Goal: Task Accomplishment & Management: Manage account settings

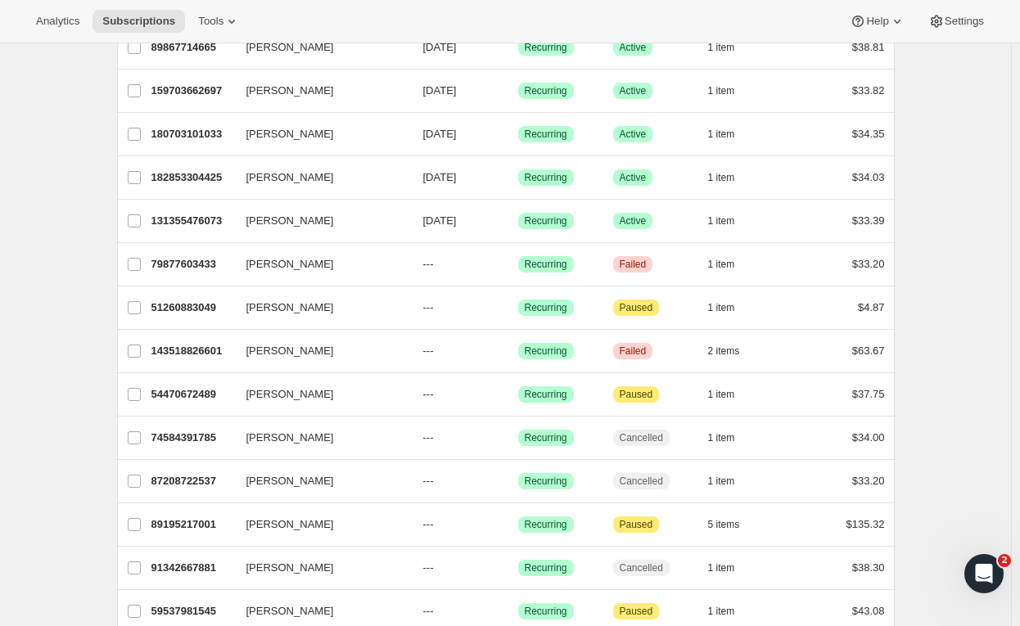
scroll to position [937, 0]
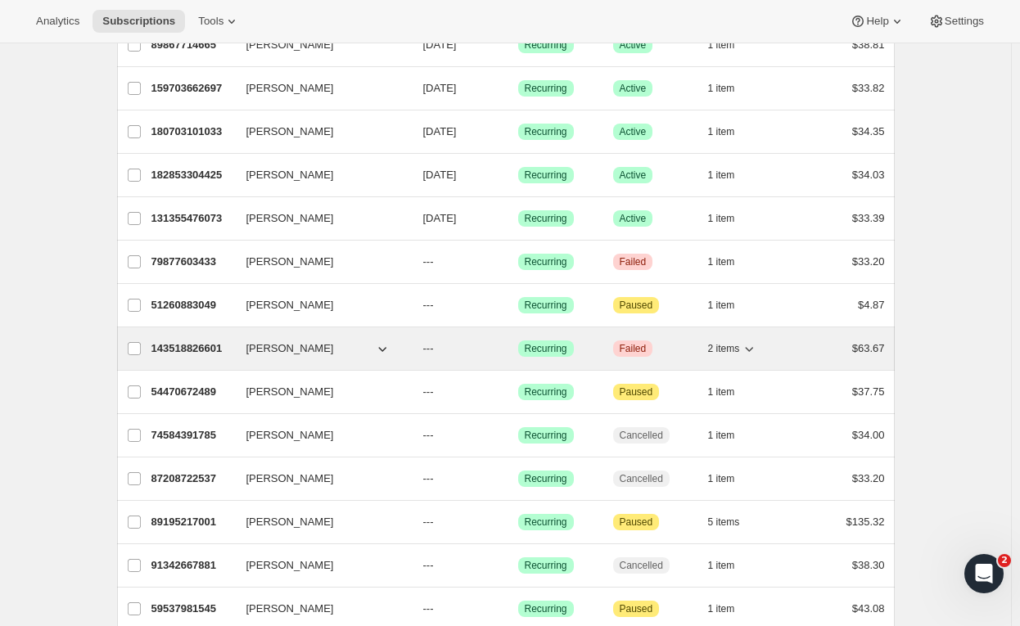
click at [757, 341] on icon "button" at bounding box center [749, 349] width 16 height 16
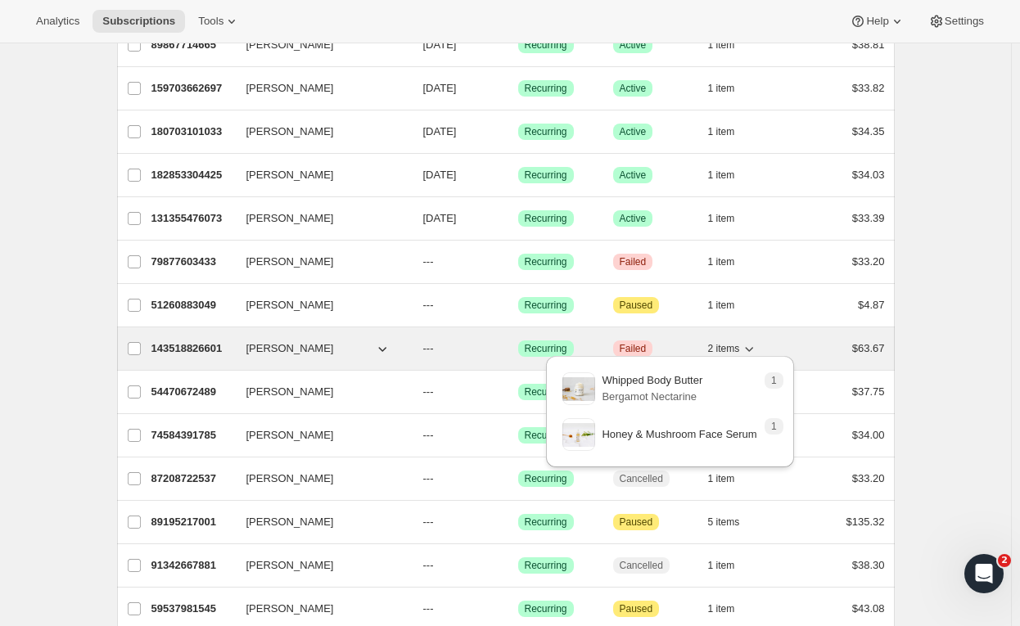
click at [757, 341] on icon "button" at bounding box center [749, 349] width 16 height 16
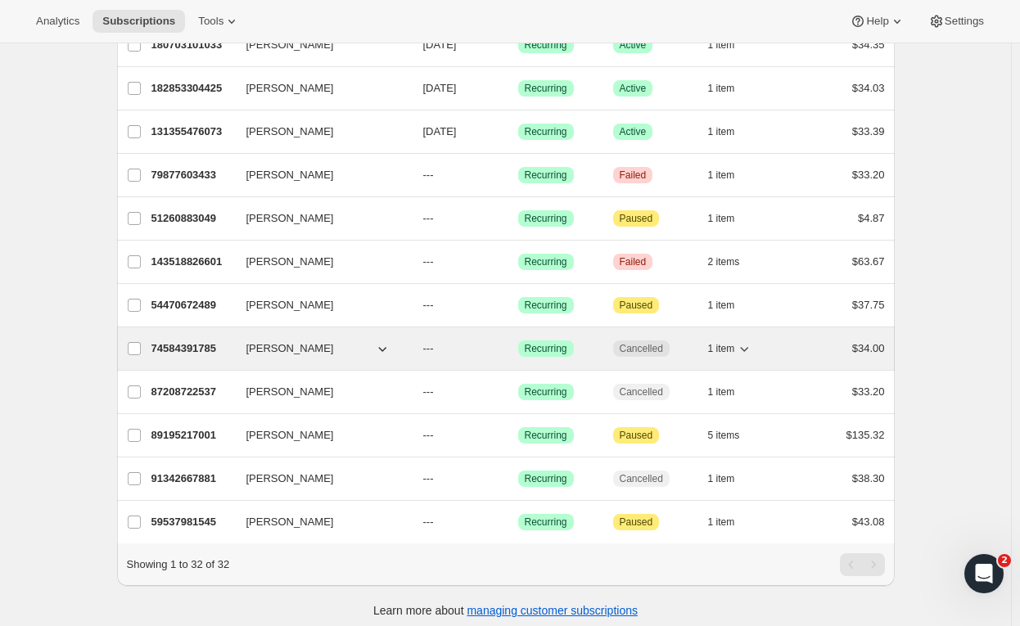
scroll to position [1035, 0]
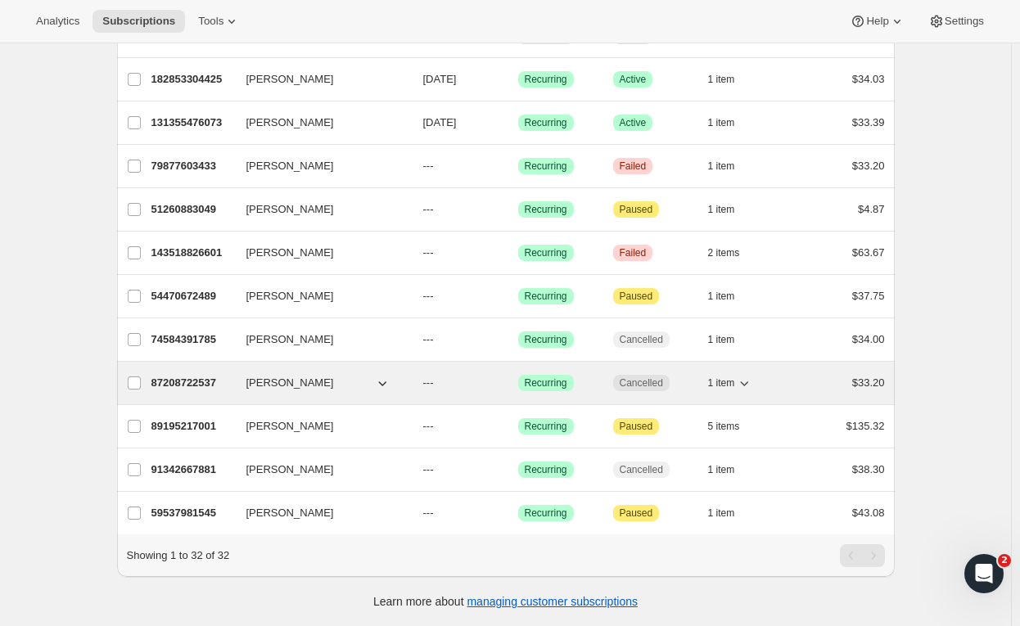
click at [757, 375] on div "1 item" at bounding box center [749, 383] width 82 height 23
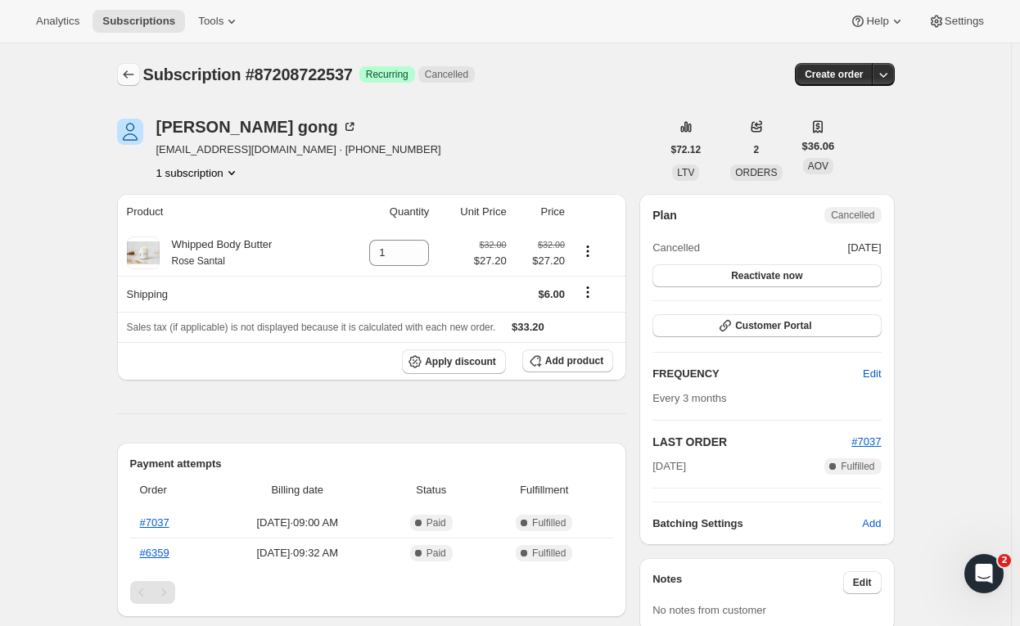
click at [129, 72] on icon "Subscriptions" at bounding box center [128, 74] width 11 height 8
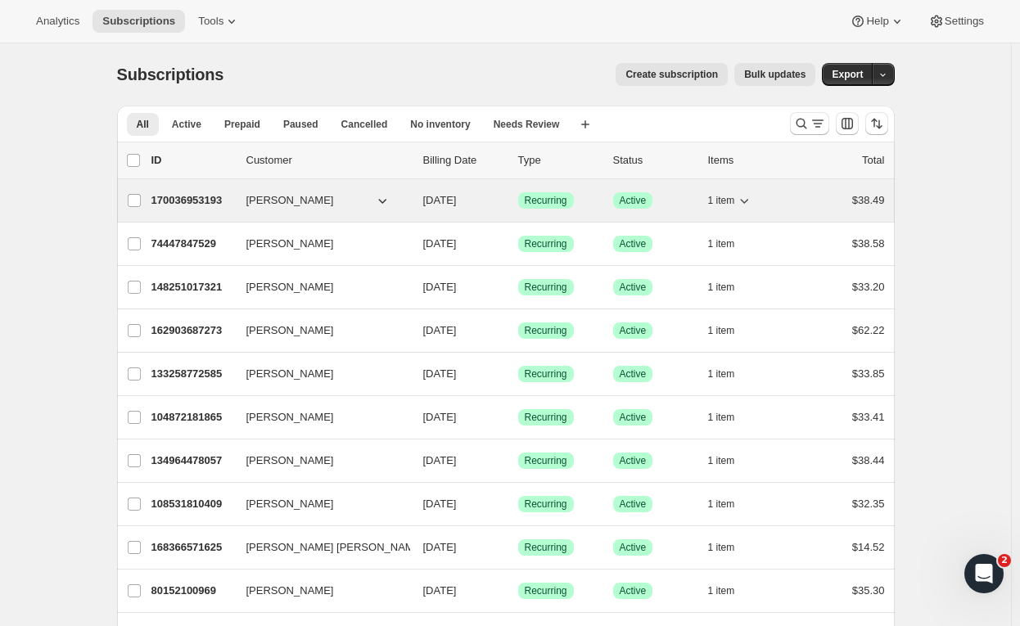
click at [730, 195] on span "1 item" at bounding box center [721, 200] width 27 height 13
click at [730, 205] on span "1 item" at bounding box center [721, 200] width 27 height 13
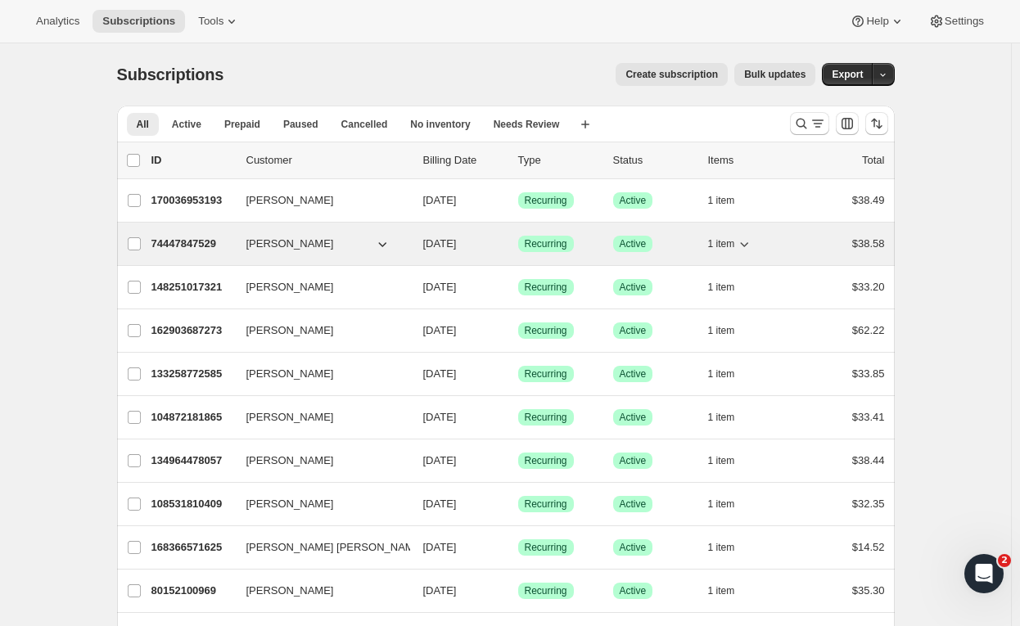
click at [723, 246] on span "1 item" at bounding box center [721, 243] width 27 height 13
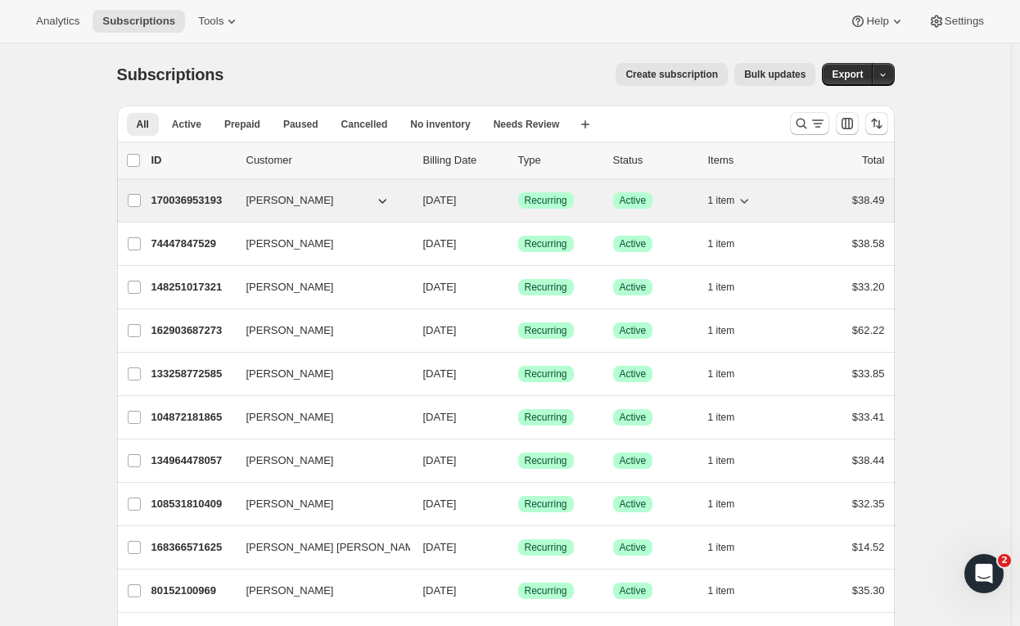
click at [349, 204] on button "[PERSON_NAME]" at bounding box center [319, 200] width 164 height 26
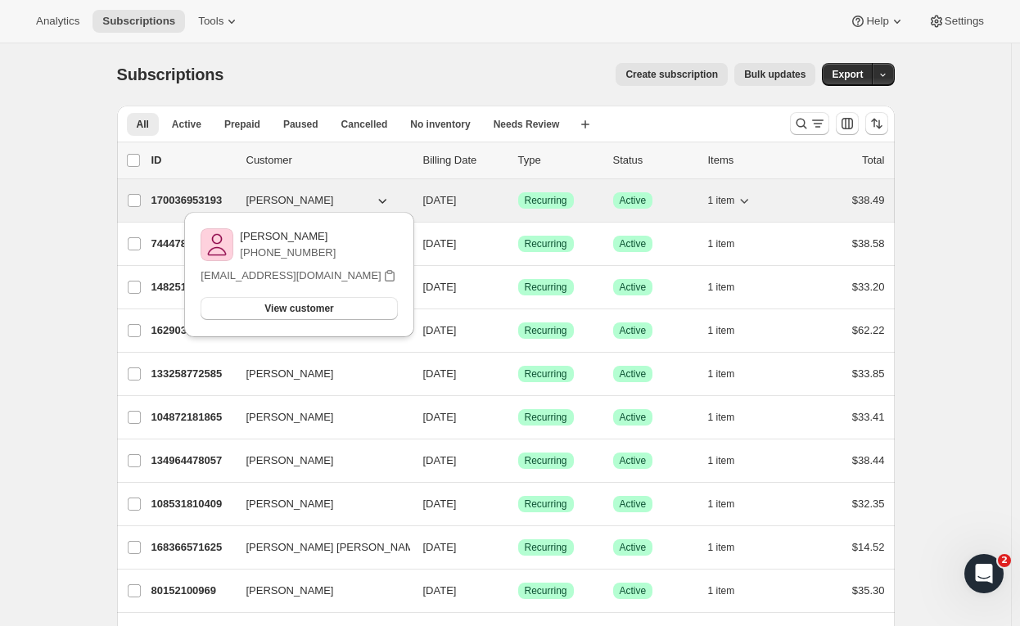
click at [349, 204] on button "[PERSON_NAME]" at bounding box center [319, 200] width 164 height 26
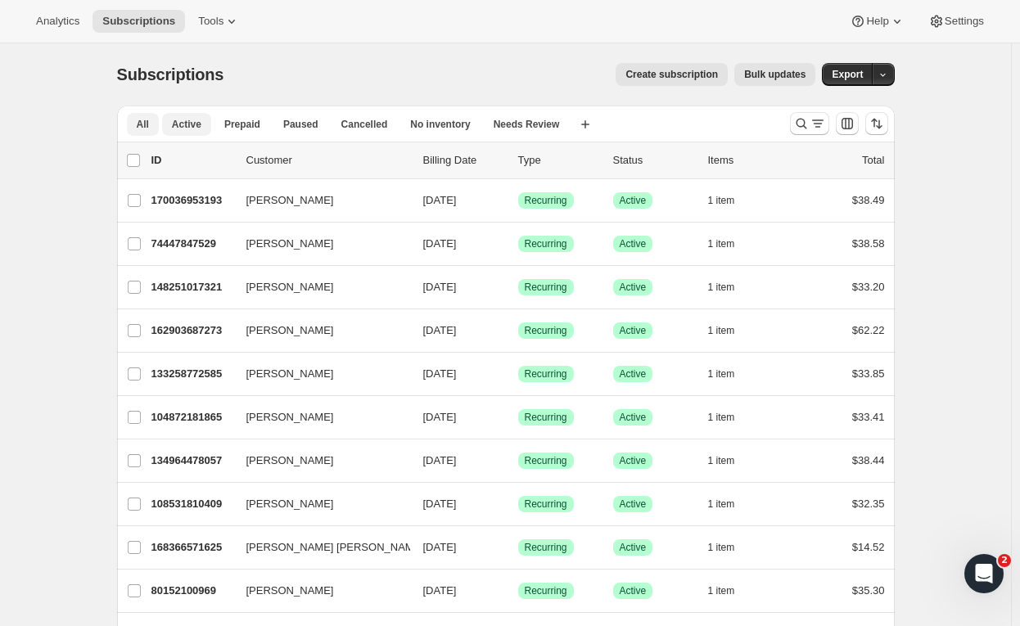
click at [199, 128] on span "Active" at bounding box center [186, 124] width 29 height 13
click at [68, 29] on button "Analytics" at bounding box center [57, 21] width 63 height 23
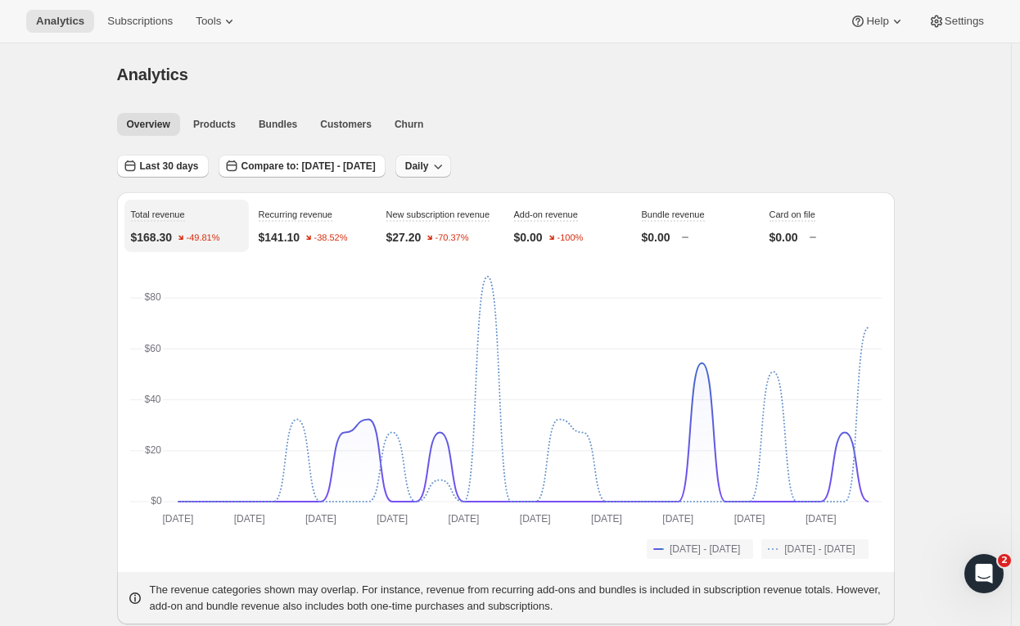
click at [447, 169] on button "Daily" at bounding box center [423, 166] width 56 height 23
click at [468, 260] on span "Monthly" at bounding box center [470, 255] width 38 height 12
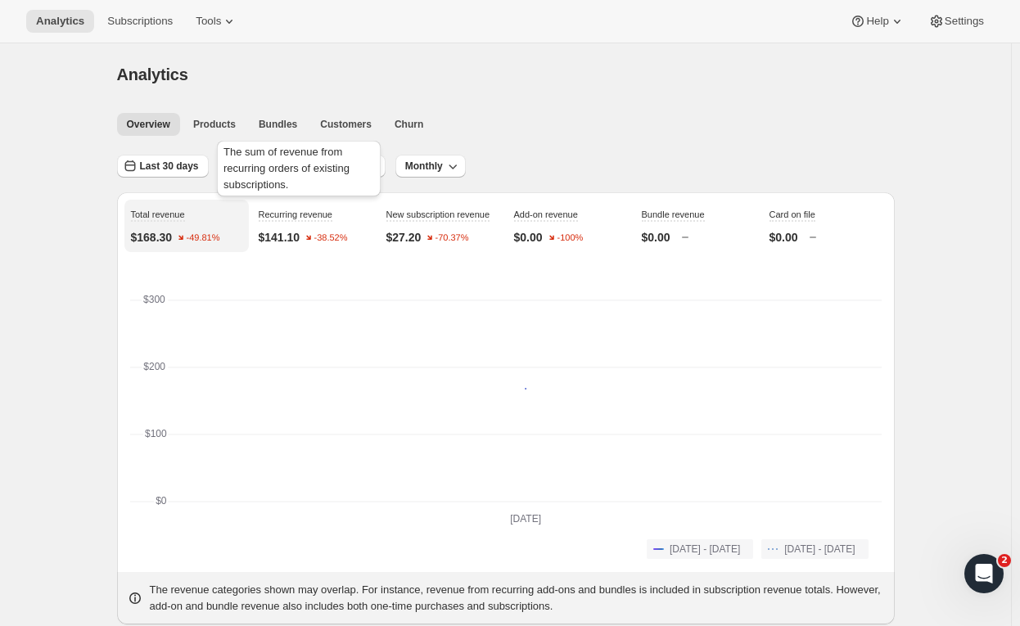
click at [308, 174] on div "The sum of revenue from recurring orders of existing subscriptions." at bounding box center [299, 172] width 170 height 69
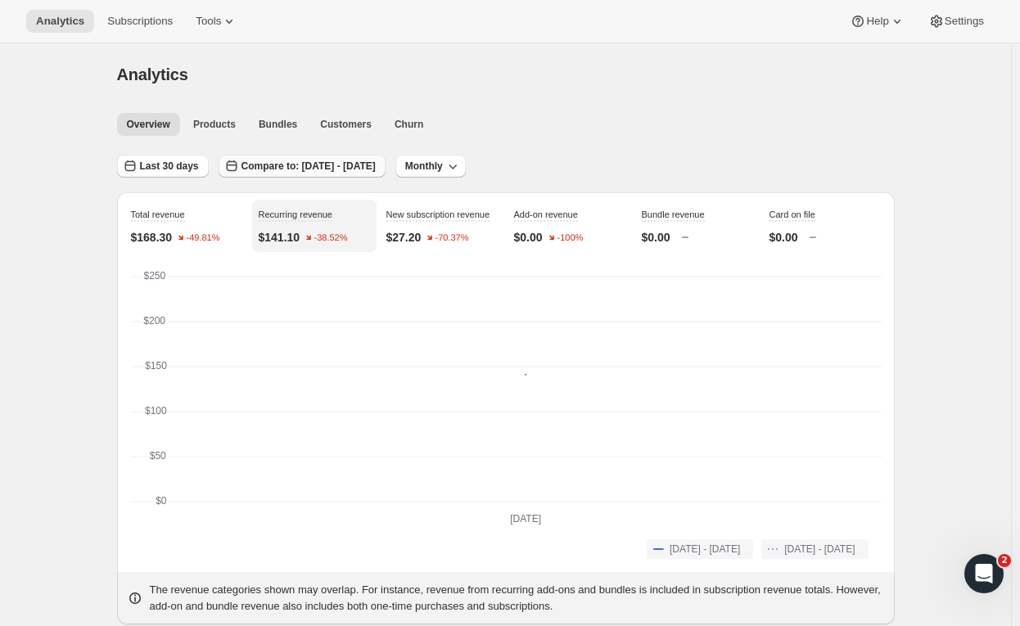
click at [386, 173] on button "Compare to: [DATE] - [DATE]" at bounding box center [302, 166] width 167 height 23
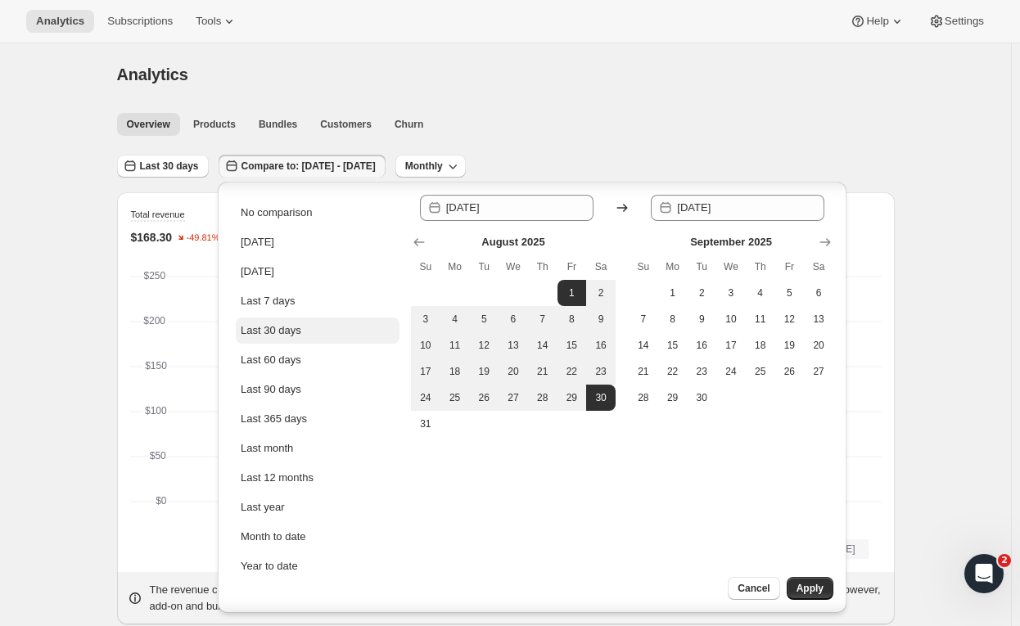
scroll to position [36, 0]
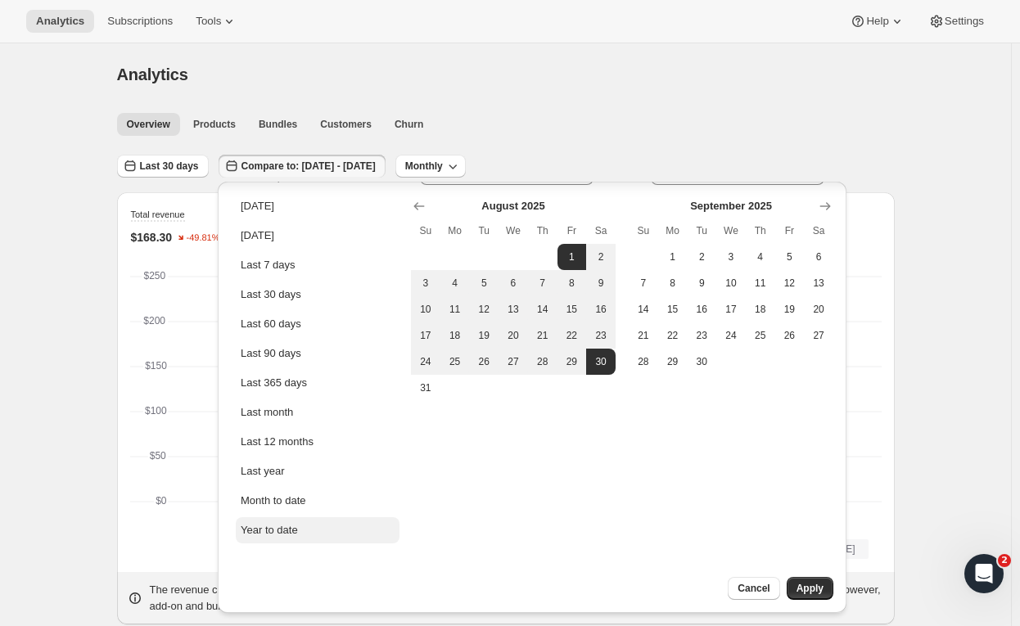
click at [320, 526] on button "Year to date" at bounding box center [318, 530] width 164 height 26
type input "[DATE]"
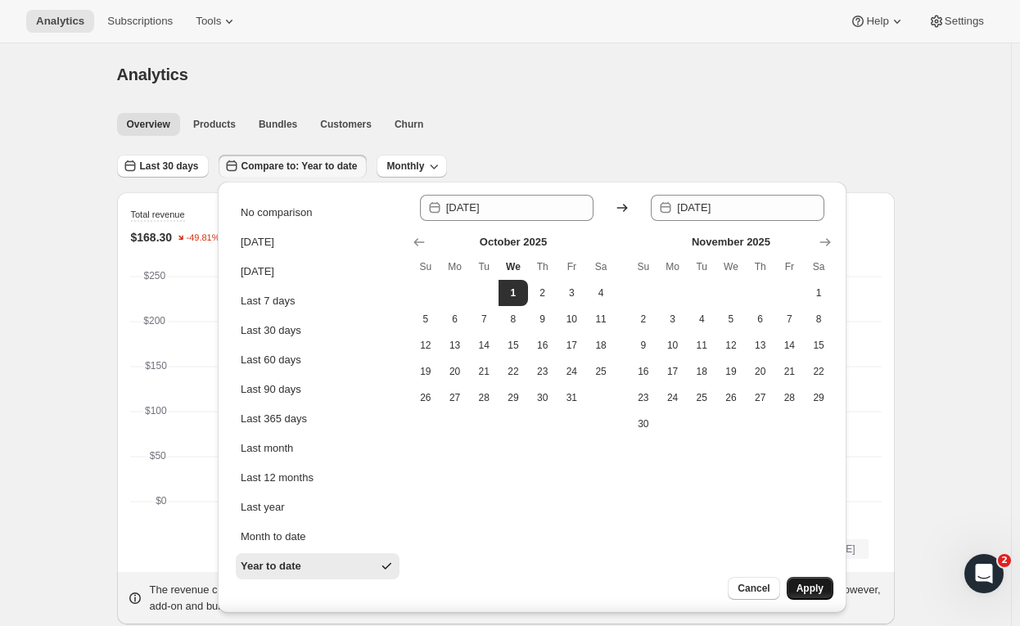
click at [811, 590] on span "Apply" at bounding box center [810, 588] width 27 height 13
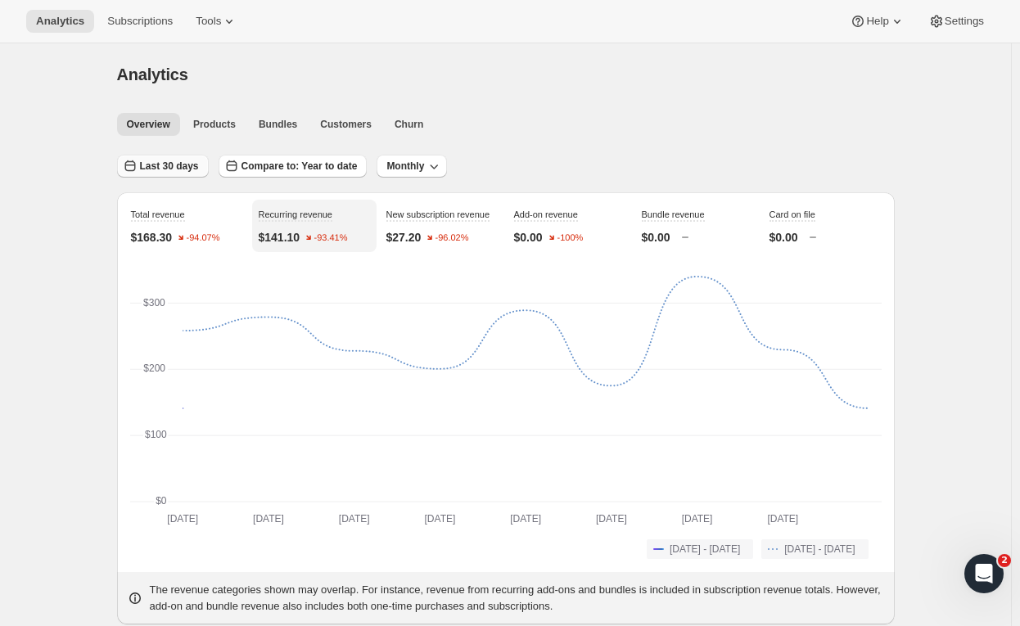
click at [194, 169] on span "Last 30 days" at bounding box center [169, 166] width 59 height 13
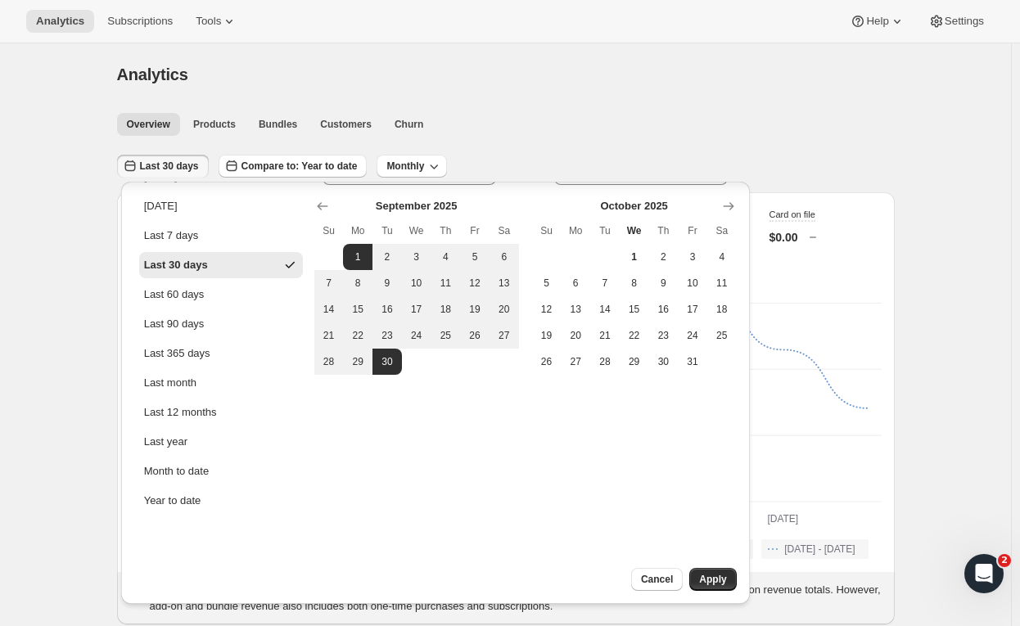
scroll to position [35, 0]
click at [207, 506] on button "Year to date" at bounding box center [221, 502] width 164 height 26
type input "[DATE]"
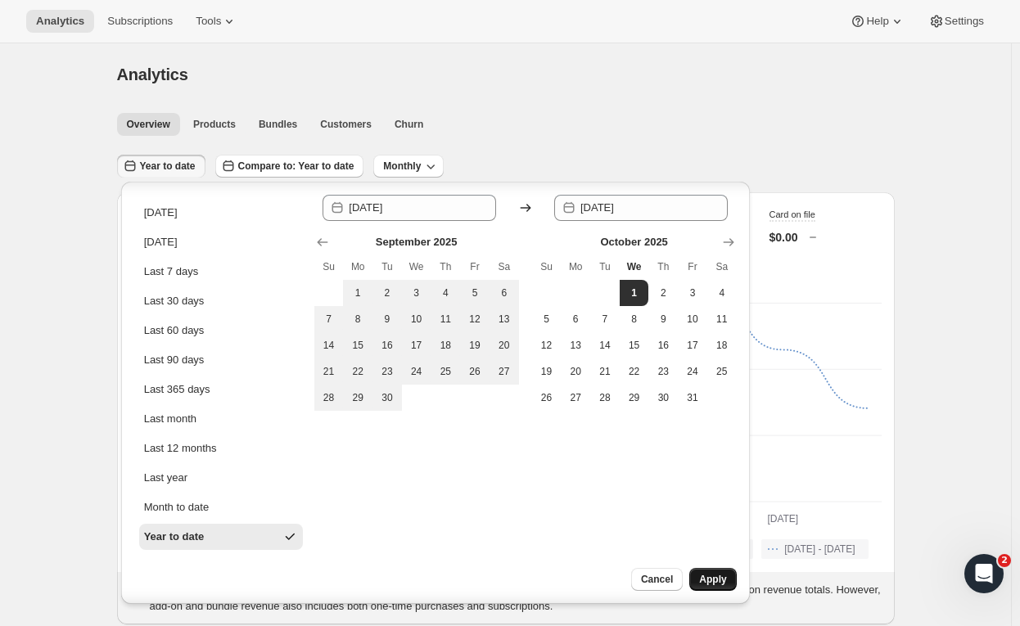
click at [725, 587] on button "Apply" at bounding box center [712, 579] width 47 height 23
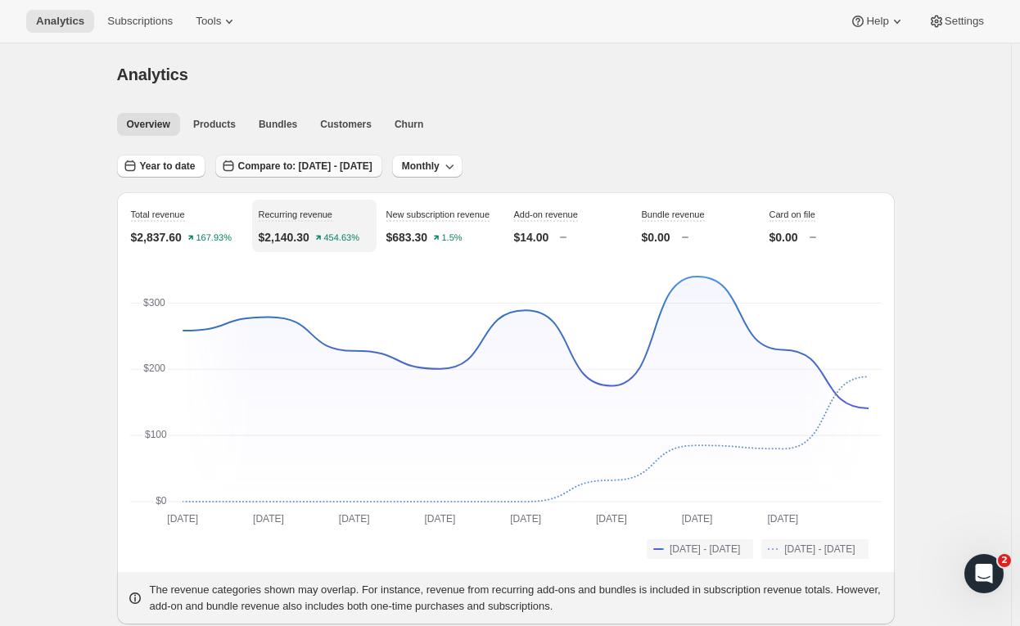
click at [302, 169] on span "Compare to: [DATE] - [DATE]" at bounding box center [305, 166] width 134 height 13
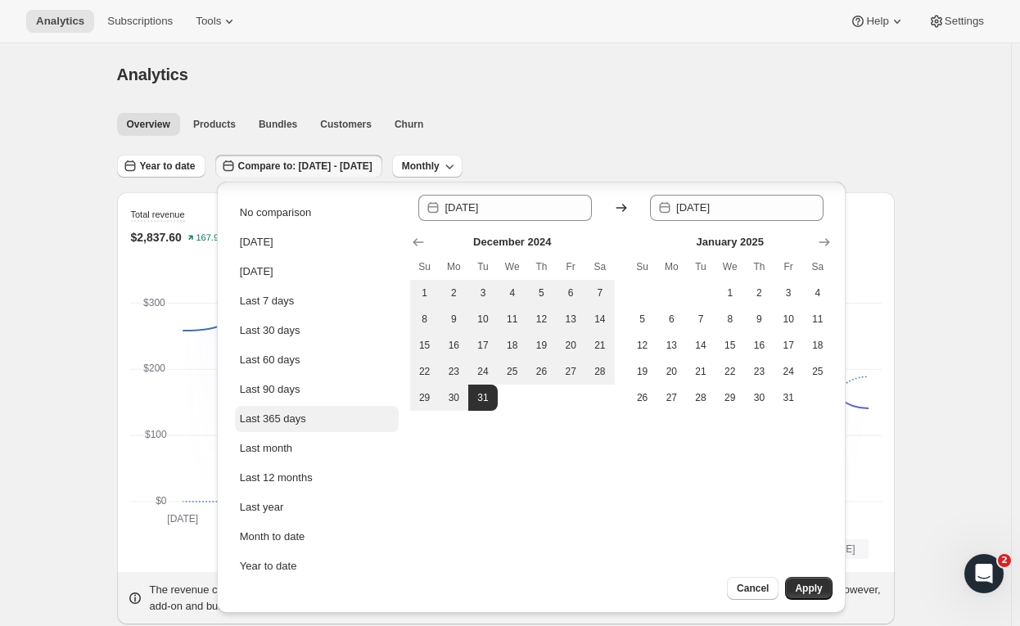
scroll to position [36, 0]
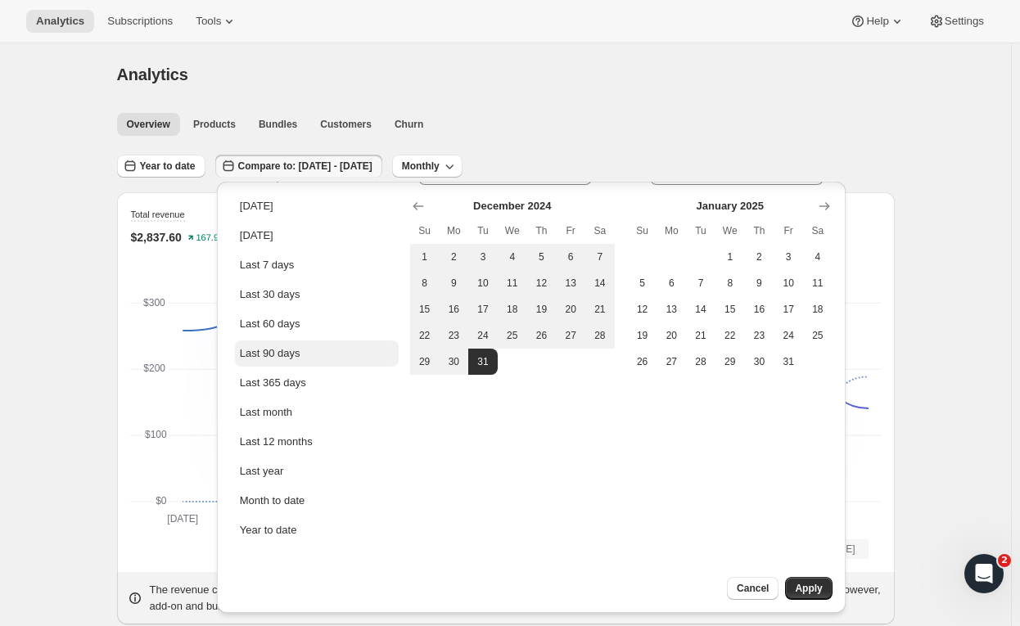
click at [321, 347] on button "Last 90 days" at bounding box center [317, 354] width 164 height 26
type input "[DATE]"
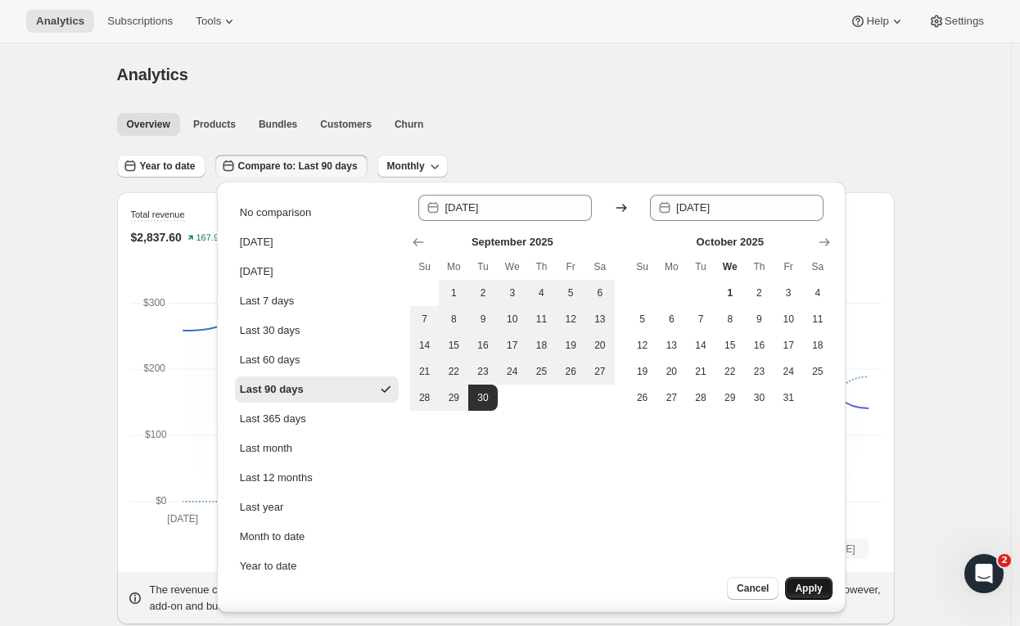
click at [807, 580] on button "Apply" at bounding box center [808, 588] width 47 height 23
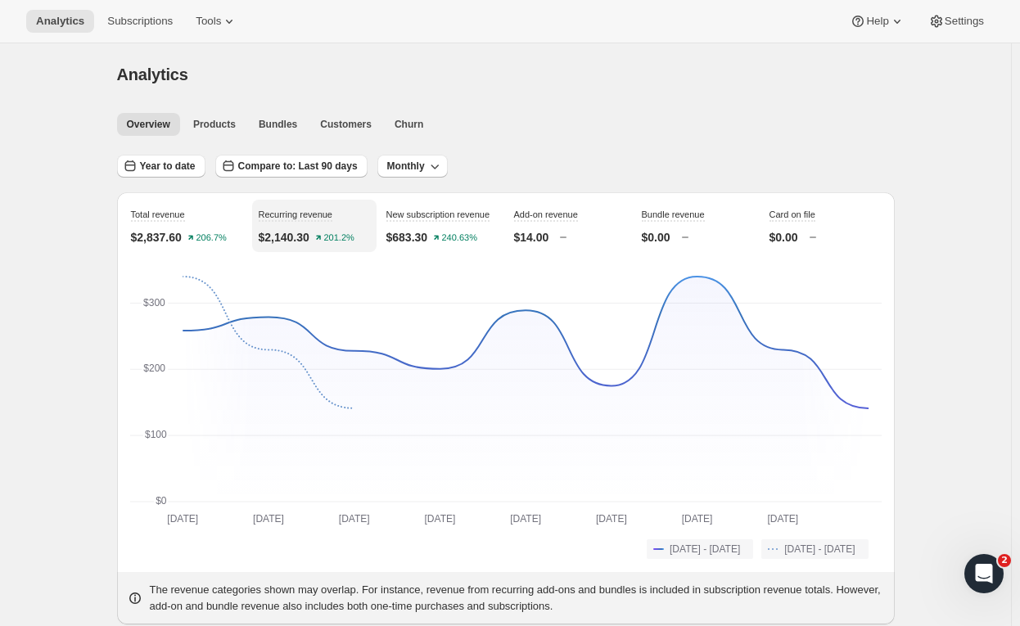
click at [179, 174] on button "Year to date" at bounding box center [161, 166] width 88 height 23
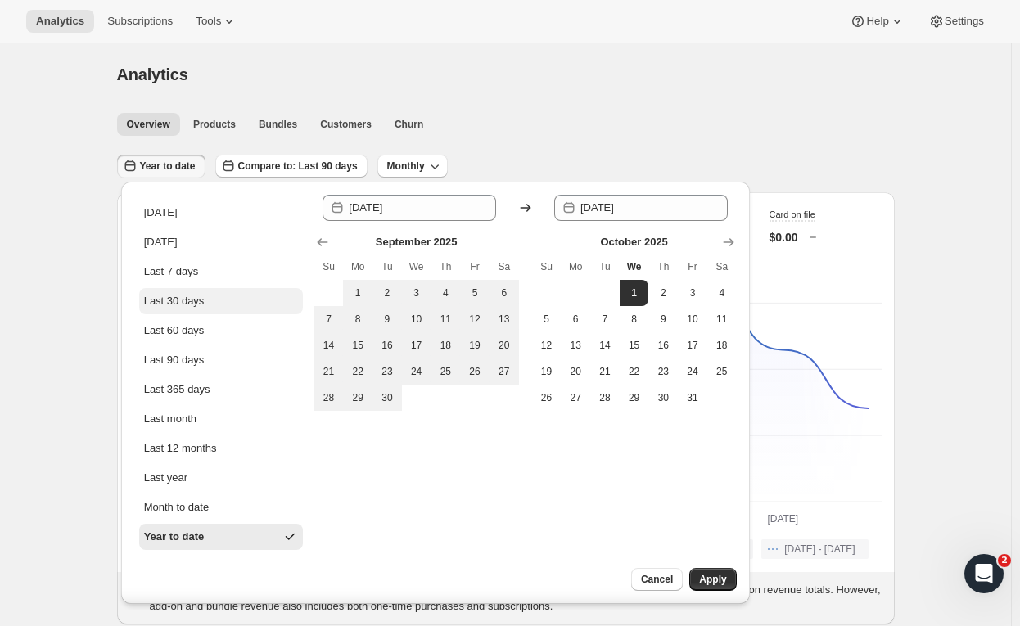
scroll to position [36, 0]
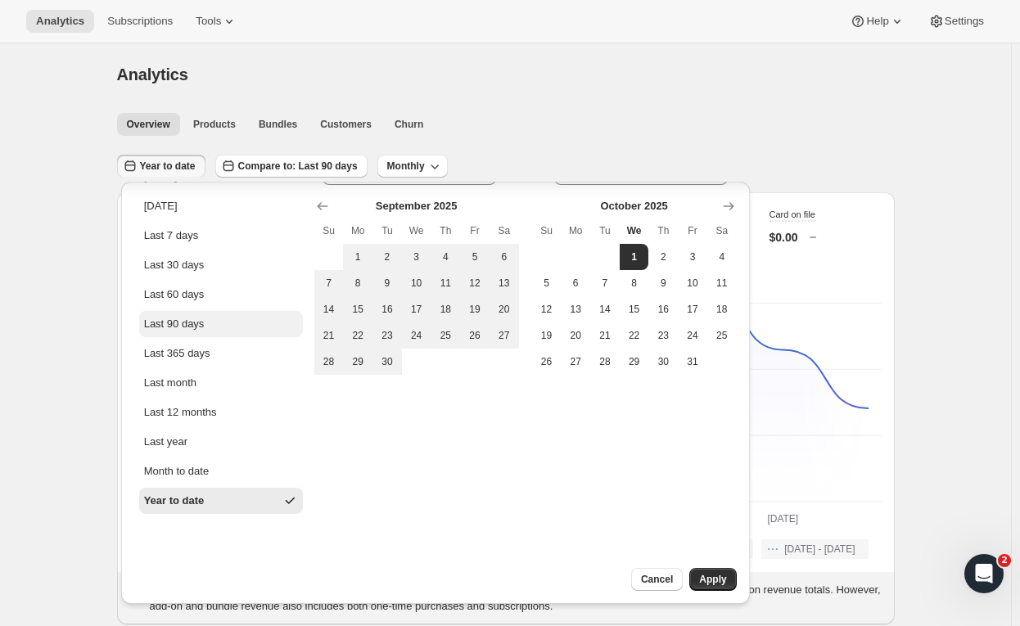
click at [225, 319] on button "Last 90 days" at bounding box center [221, 324] width 164 height 26
type input "[DATE]"
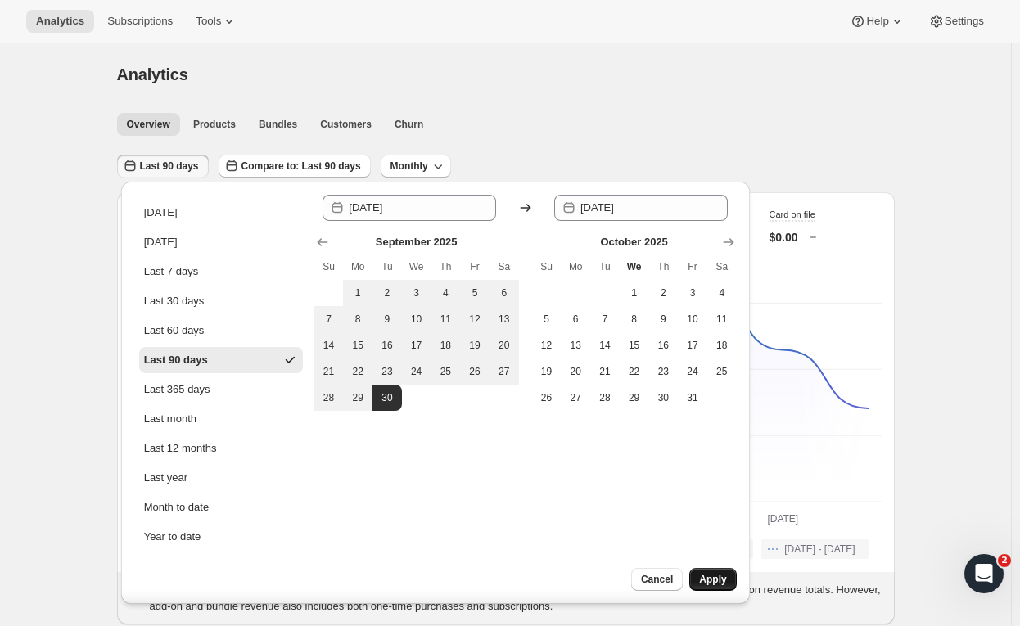
click at [715, 573] on span "Apply" at bounding box center [712, 579] width 27 height 13
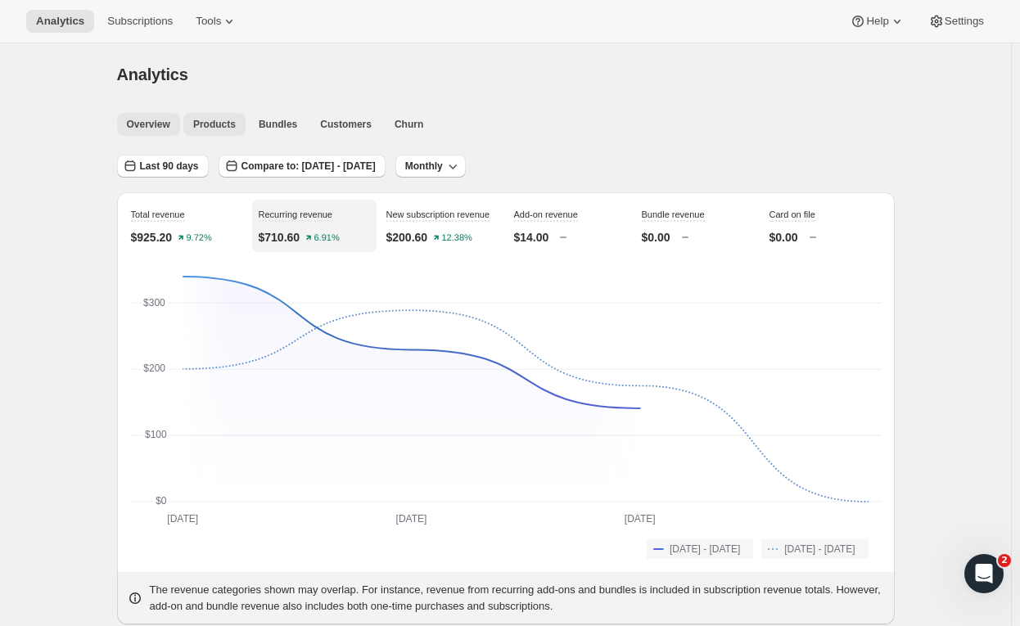
click at [198, 128] on span "Products" at bounding box center [214, 124] width 43 height 13
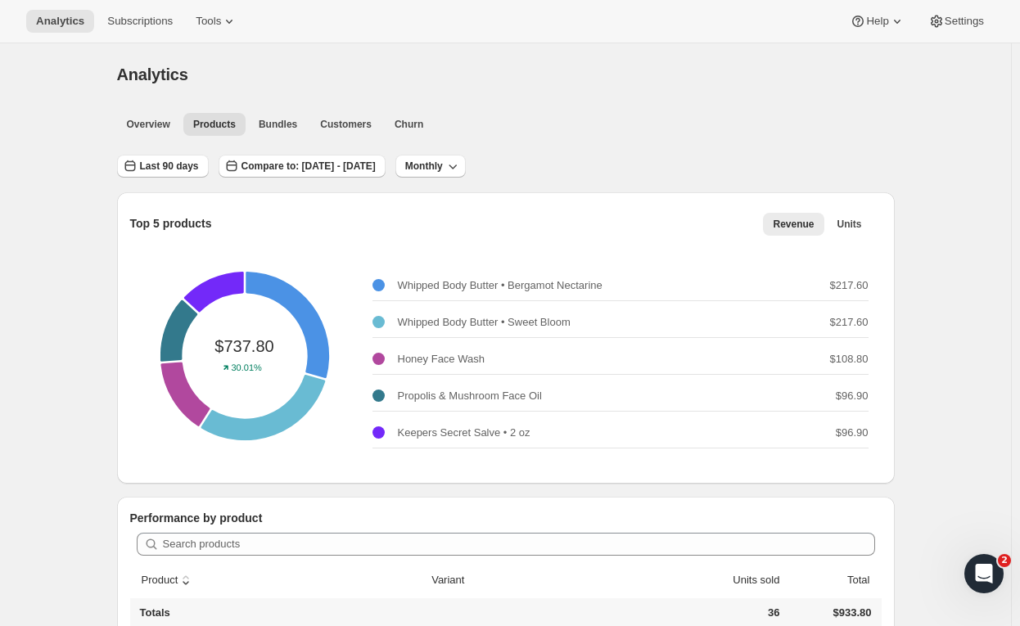
scroll to position [1, 0]
click at [391, 113] on button "Churn" at bounding box center [409, 123] width 48 height 23
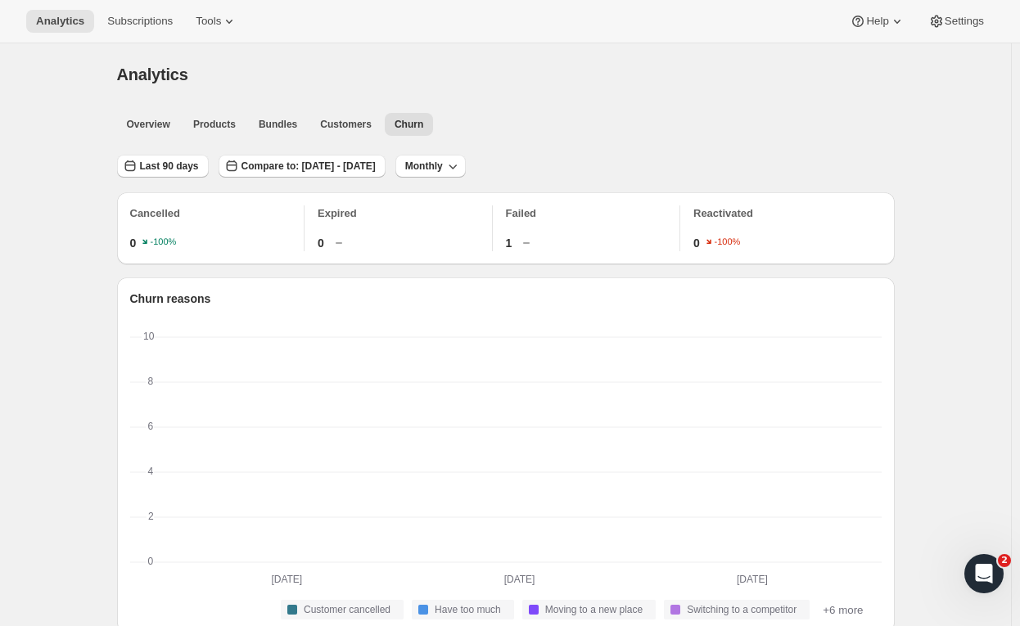
scroll to position [1, 0]
click at [323, 128] on span "Customers" at bounding box center [346, 124] width 52 height 13
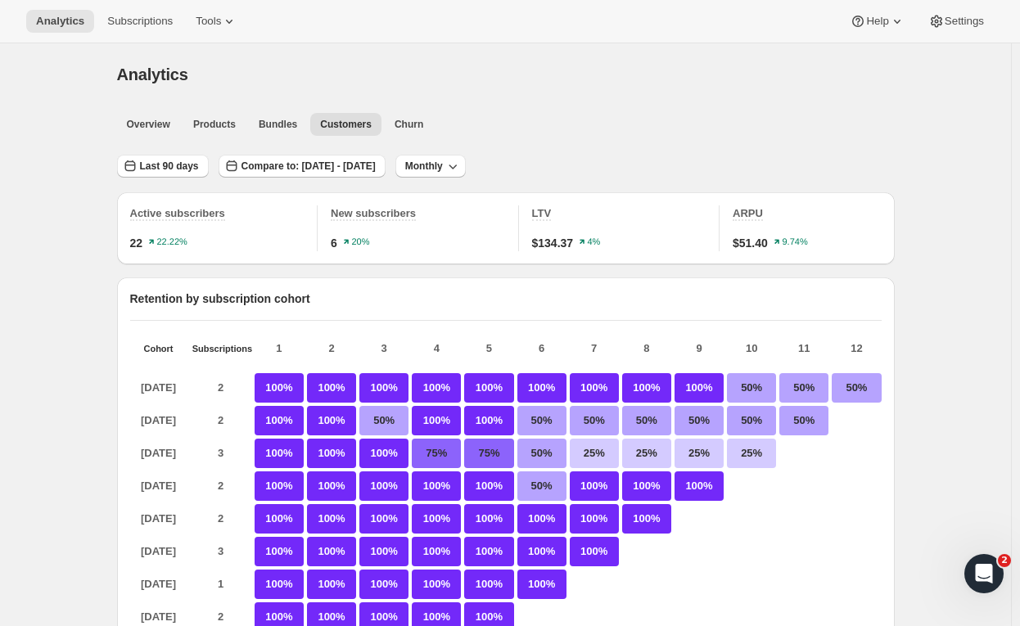
click at [251, 140] on div "Overview Products Bundles Customers Churn More views Overview Products Bundles …" at bounding box center [501, 124] width 788 height 36
click at [269, 133] on button "Bundles" at bounding box center [278, 124] width 58 height 23
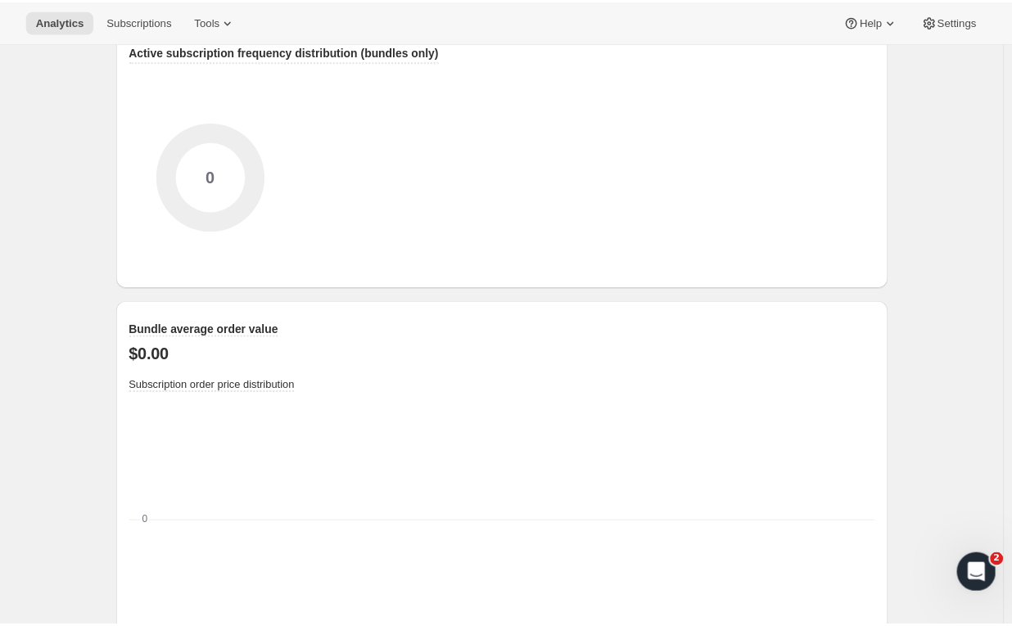
scroll to position [1040, 0]
